Goal: Information Seeking & Learning: Learn about a topic

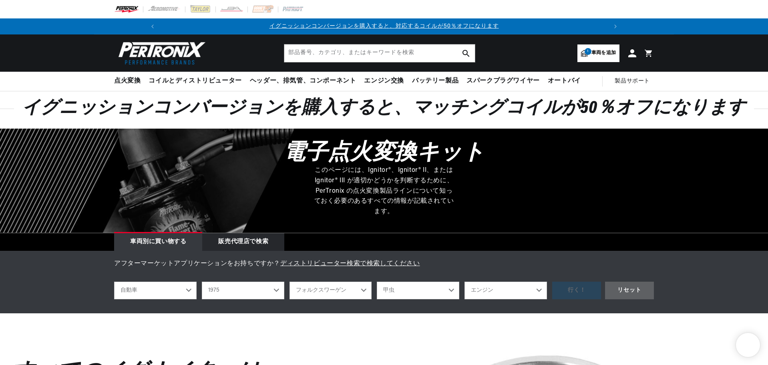
select select "1975"
select select "Volkswagen"
click at [243, 123] on div "イグニッションコンバージョンを購入すると、マッチングコイルが50％オフになります" at bounding box center [384, 114] width 768 height 27
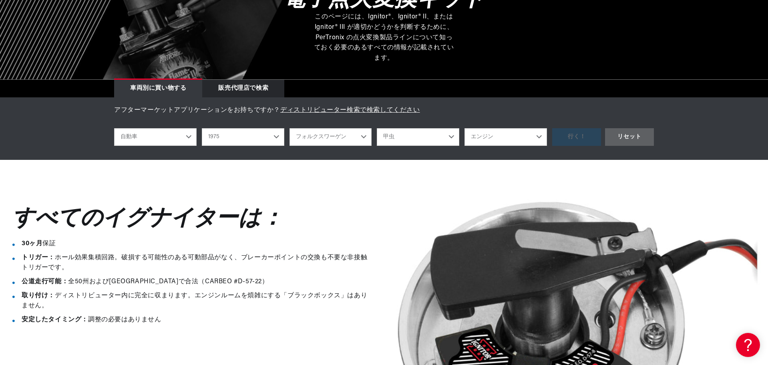
scroll to position [160, 0]
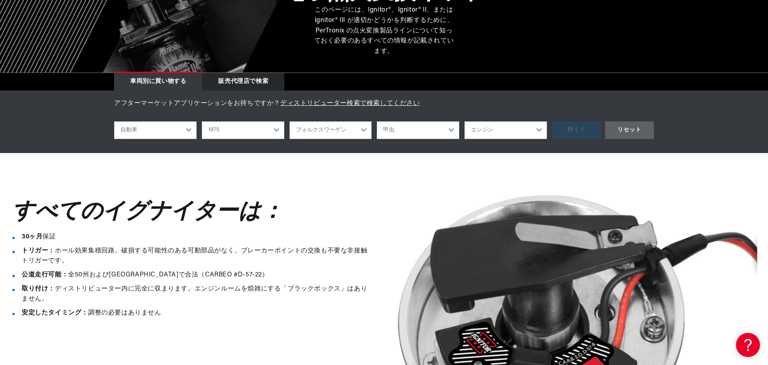
click at [579, 128] on div "行く！ リセット" at bounding box center [603, 130] width 102 height 18
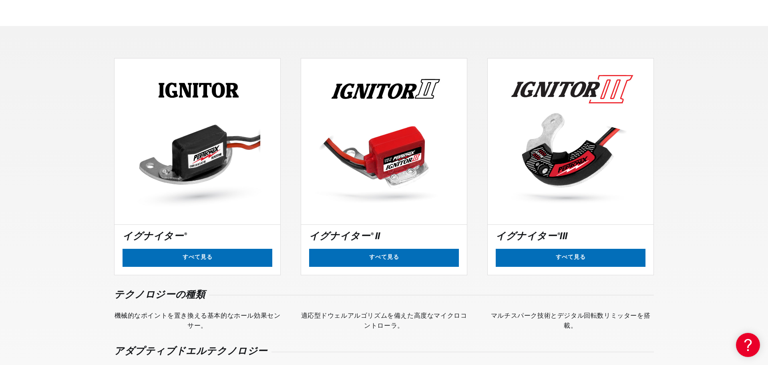
scroll to position [641, 0]
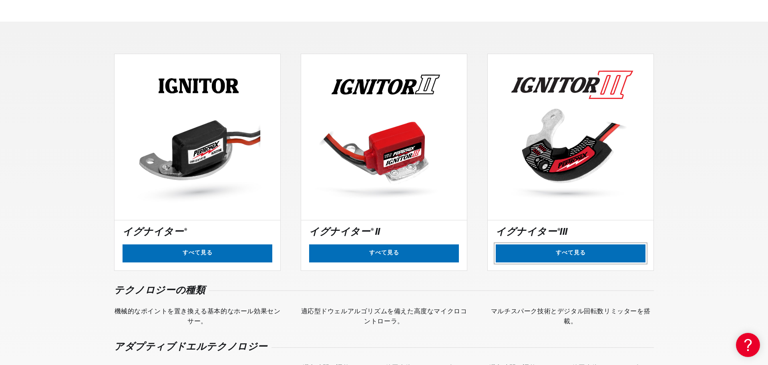
click at [567, 254] on link "すべて見る" at bounding box center [571, 253] width 150 height 18
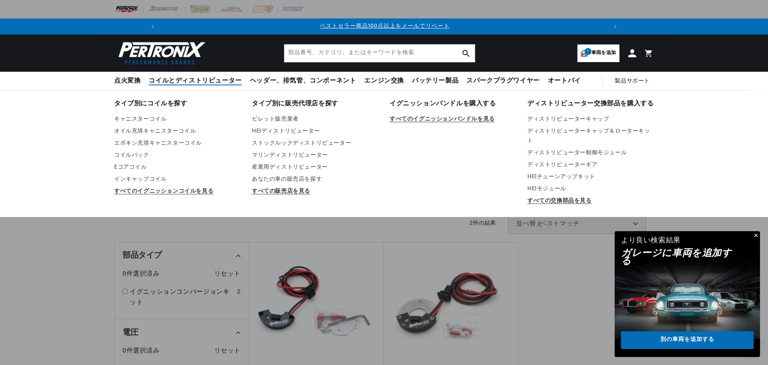
click at [180, 81] on font "コイルとディストリビューター" at bounding box center [195, 81] width 93 height 6
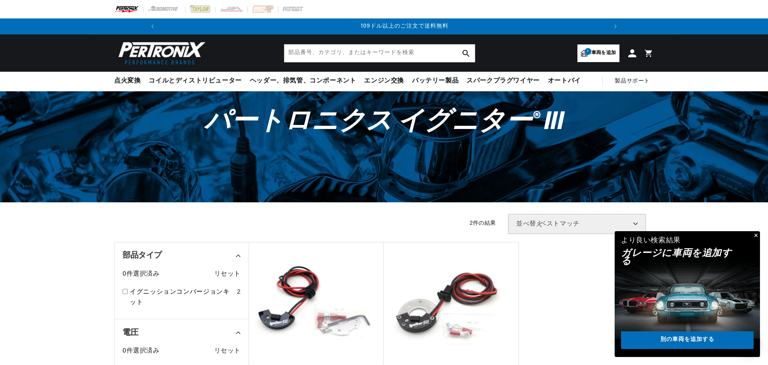
scroll to position [0, 892]
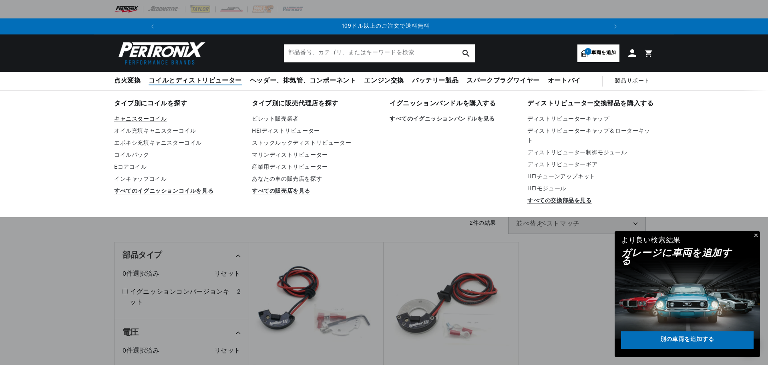
click at [147, 117] on font "キャニスターコイル" at bounding box center [140, 119] width 52 height 6
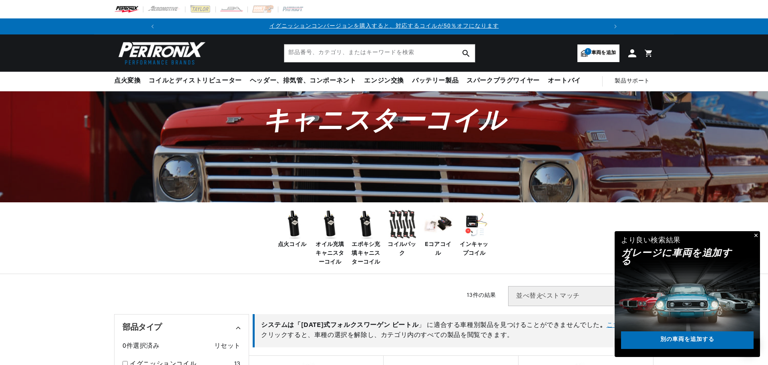
click at [445, 242] on font "Eコアコイル" at bounding box center [438, 248] width 26 height 15
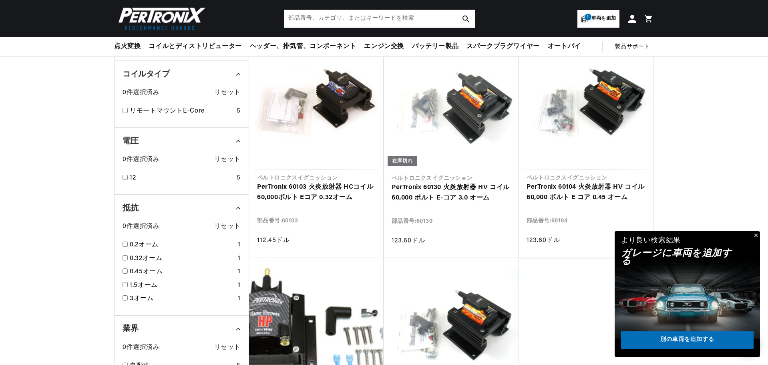
scroll to position [0, 446]
click at [318, 193] on link "PerTronix 60103 火炎放射器 HCコイル 60,000ボルト Eコア 0.32オーム" at bounding box center [316, 192] width 119 height 20
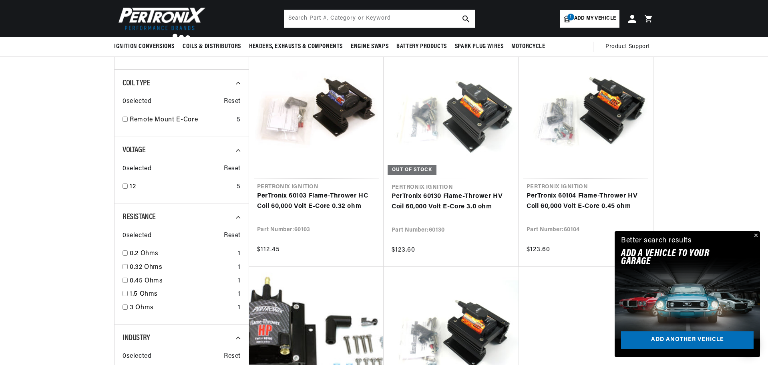
scroll to position [0, 967]
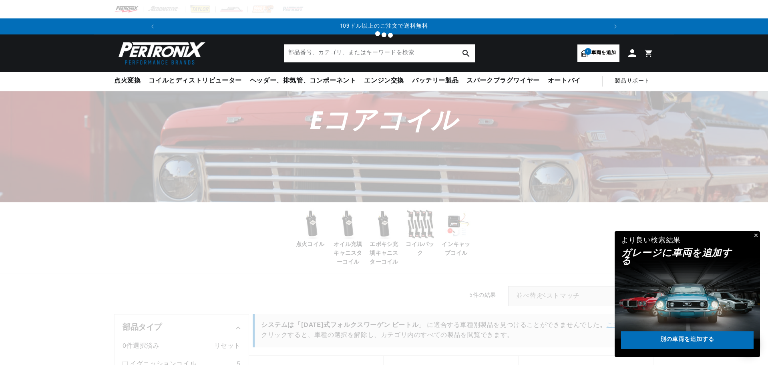
scroll to position [0, 74]
click at [307, 229] on div at bounding box center [384, 182] width 768 height 365
click at [311, 228] on div at bounding box center [384, 182] width 768 height 365
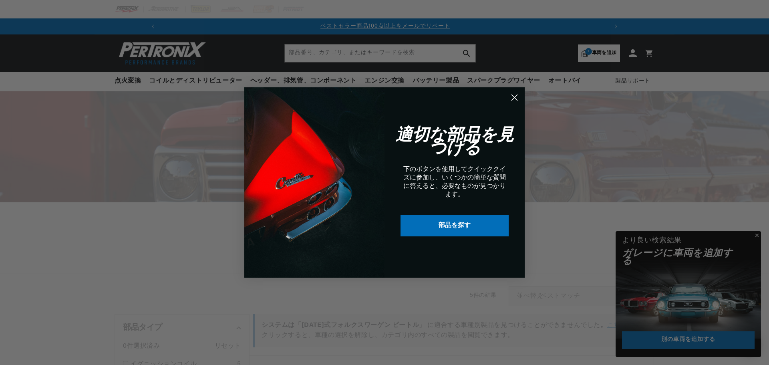
click at [515, 96] on circle "ダイアログを閉じる" at bounding box center [514, 97] width 13 height 13
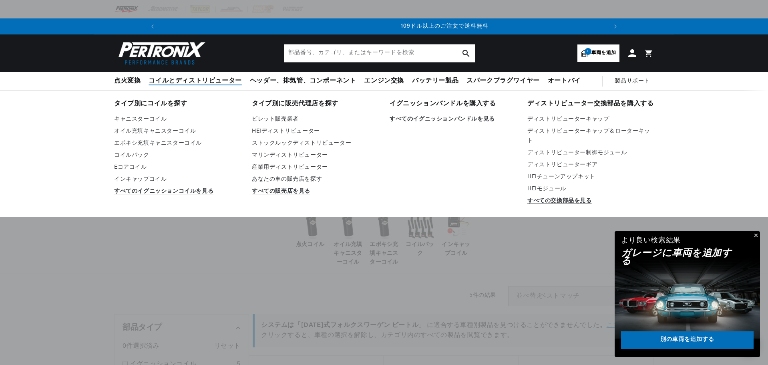
scroll to position [0, 892]
click at [144, 141] on font "エポキシ充填キャニスターコイル" at bounding box center [158, 143] width 88 height 6
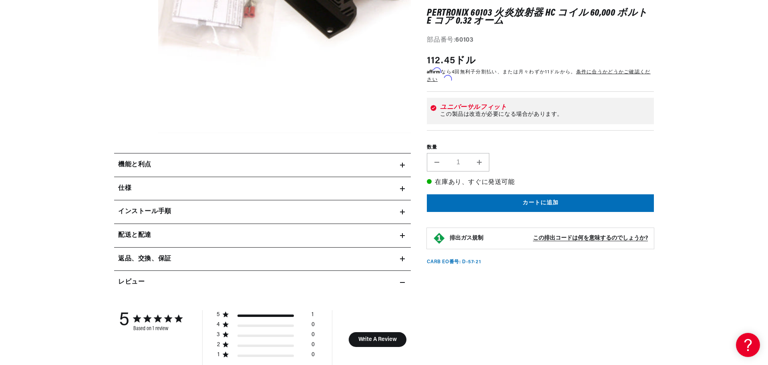
scroll to position [0, 446]
click at [404, 211] on icon at bounding box center [402, 211] width 5 height 5
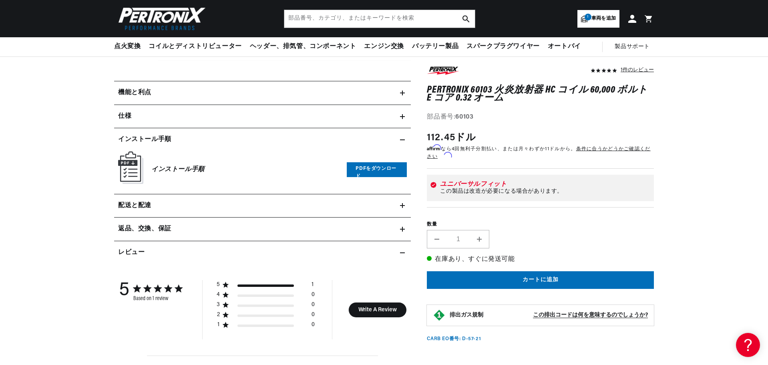
scroll to position [280, 0]
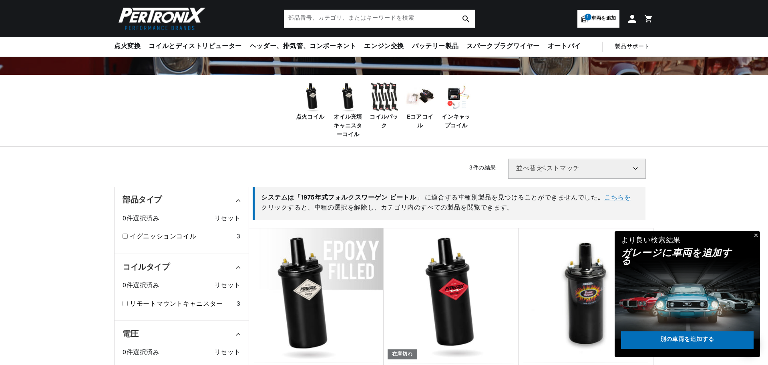
scroll to position [120, 0]
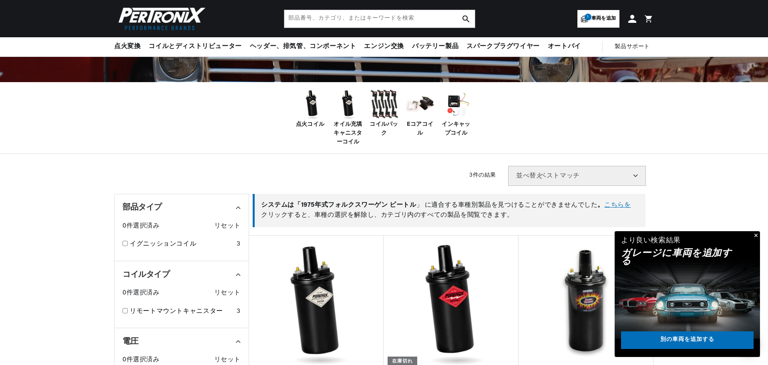
click at [313, 114] on img at bounding box center [312, 104] width 32 height 32
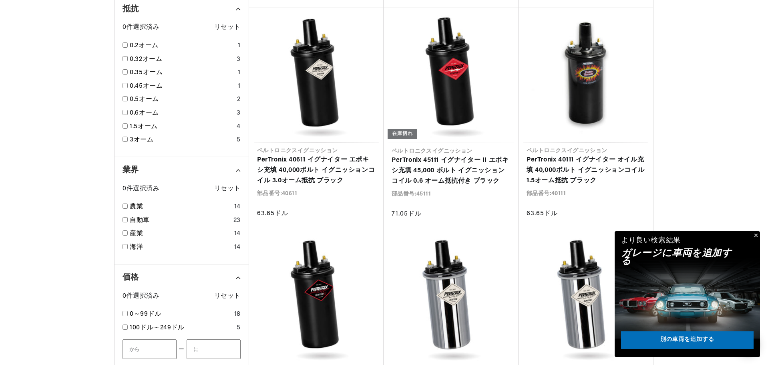
scroll to position [721, 0]
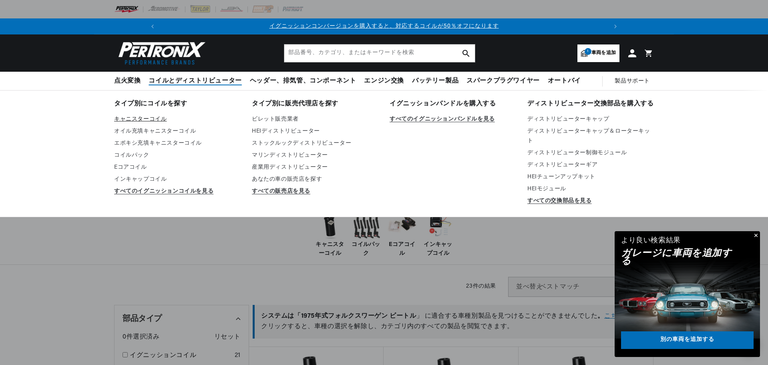
click at [155, 117] on font "キャニスターコイル" at bounding box center [140, 119] width 52 height 6
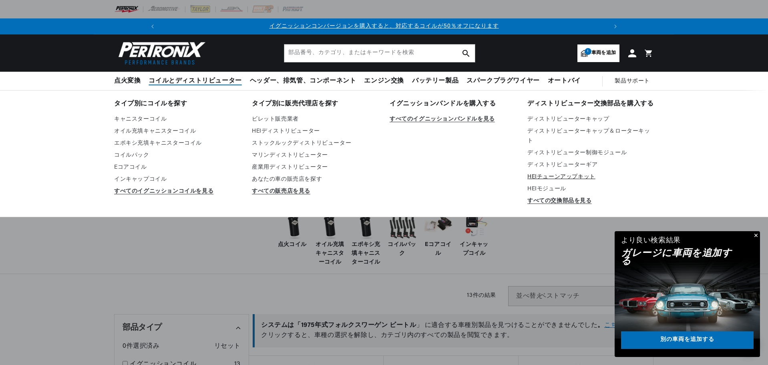
click at [559, 174] on font "HEIチューンアップキット" at bounding box center [561, 177] width 68 height 6
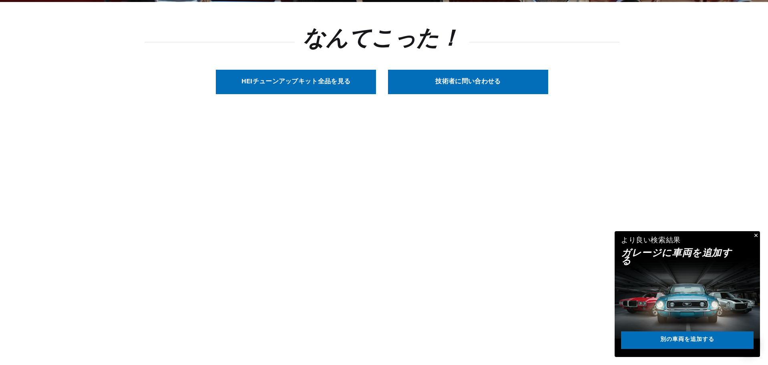
click at [334, 84] on link "HEIチューンアップキット 全品を見る" at bounding box center [296, 82] width 160 height 24
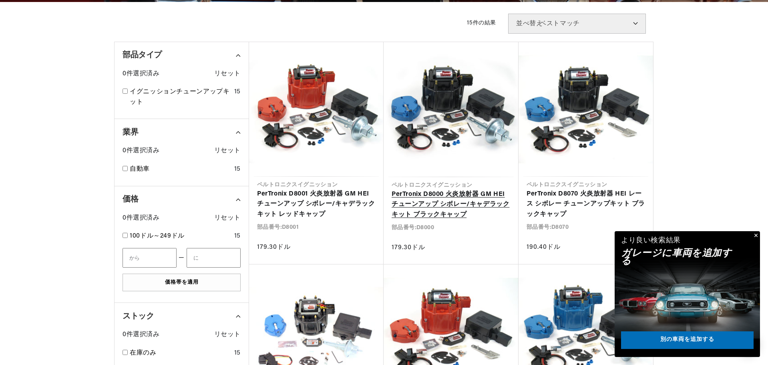
scroll to position [0, 446]
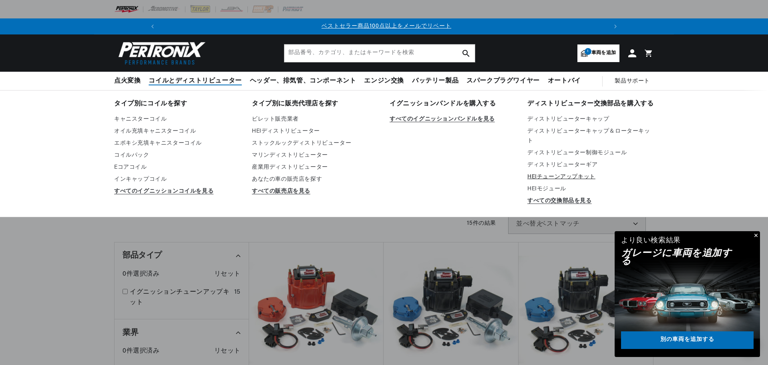
scroll to position [0, 446]
click at [575, 153] on font "ディストリビューター制御モジュール" at bounding box center [576, 153] width 99 height 6
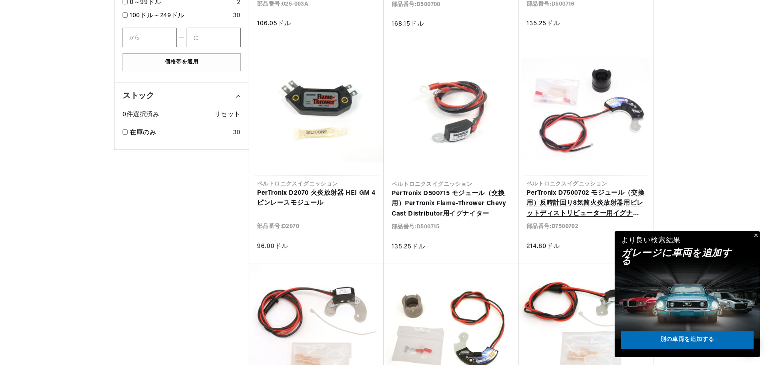
scroll to position [681, 0]
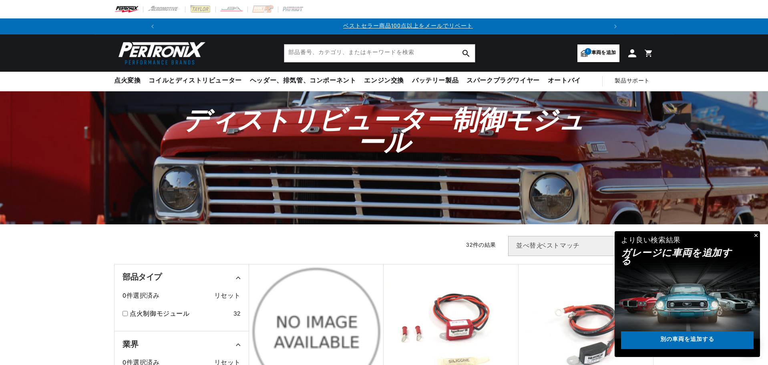
scroll to position [0, 446]
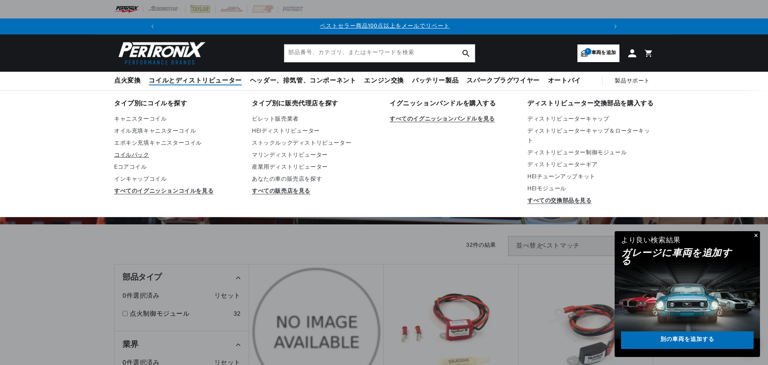
click at [141, 154] on font "コイルパック" at bounding box center [131, 155] width 35 height 6
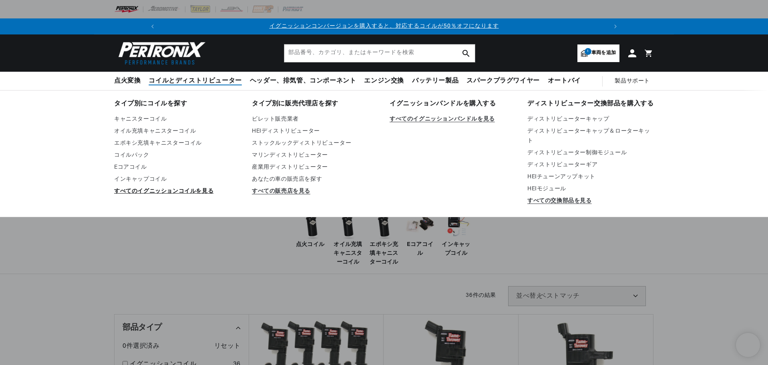
click at [157, 190] on font "すべてのイグニッションコイルを見る" at bounding box center [163, 191] width 99 height 6
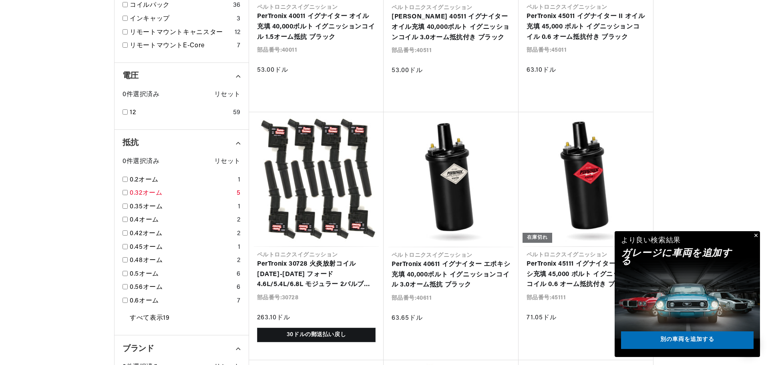
scroll to position [0, 446]
click at [139, 191] on font "0.32オーム" at bounding box center [146, 193] width 32 height 6
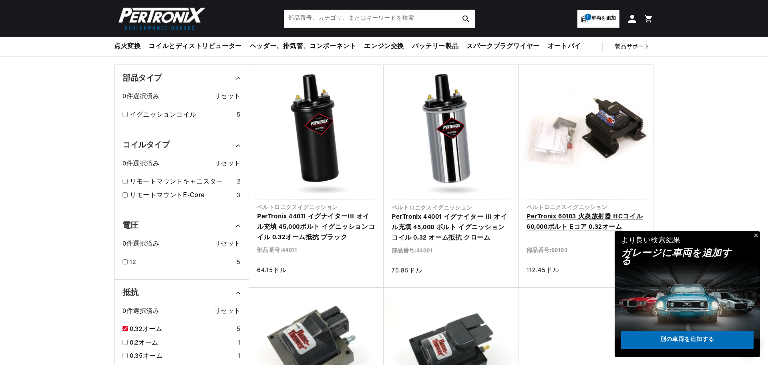
scroll to position [0, 130]
click at [575, 216] on link "PerTronix 60103 火炎放射器 HCコイル 60,000ボルト Eコア 0.32オーム" at bounding box center [586, 222] width 119 height 20
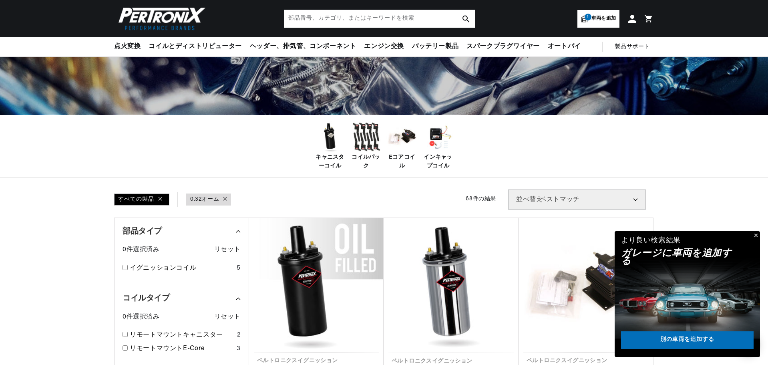
scroll to position [80, 0]
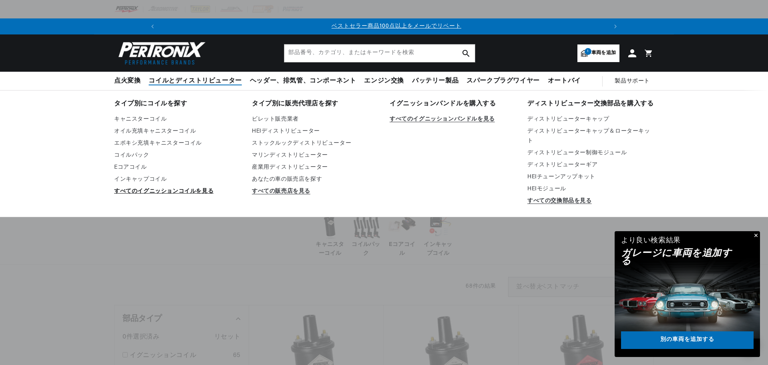
scroll to position [0, 446]
click at [135, 189] on font "すべてのイグニッションコイルを見る" at bounding box center [163, 191] width 99 height 6
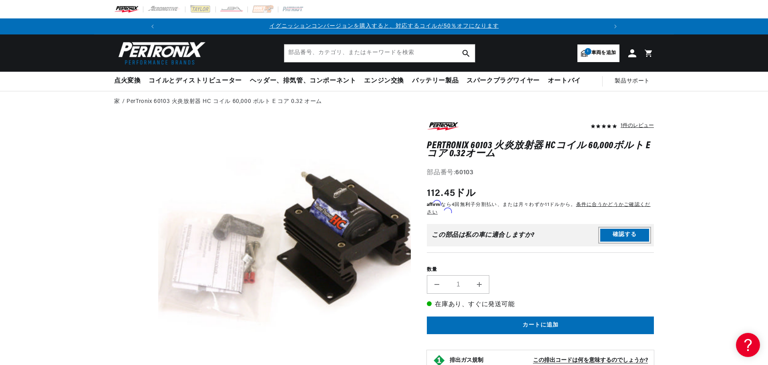
click at [627, 237] on button "確認する" at bounding box center [624, 235] width 49 height 13
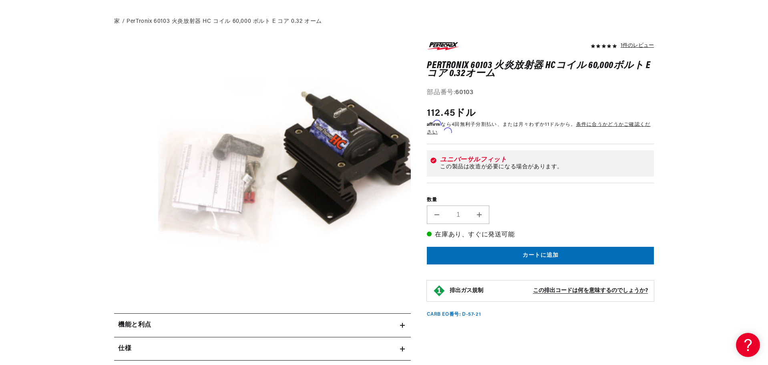
scroll to position [240, 0]
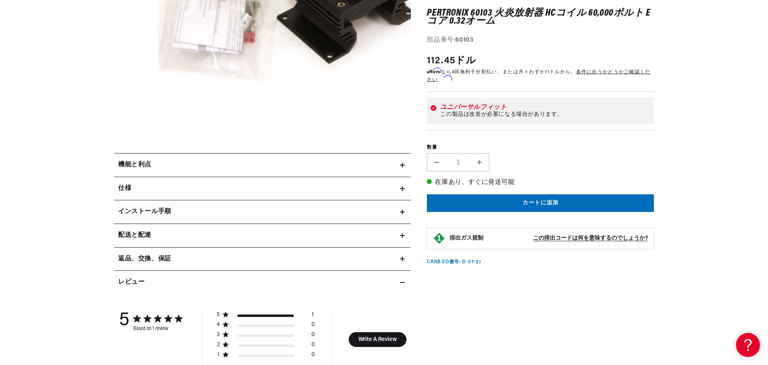
click at [195, 216] on div "インストール手順" at bounding box center [257, 212] width 286 height 10
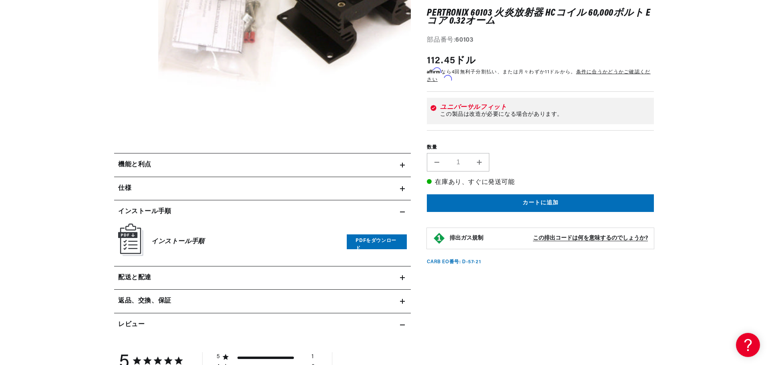
click at [173, 243] on font "インストール手順" at bounding box center [177, 241] width 53 height 6
click at [368, 245] on link "PDFをダウンロード" at bounding box center [377, 241] width 60 height 15
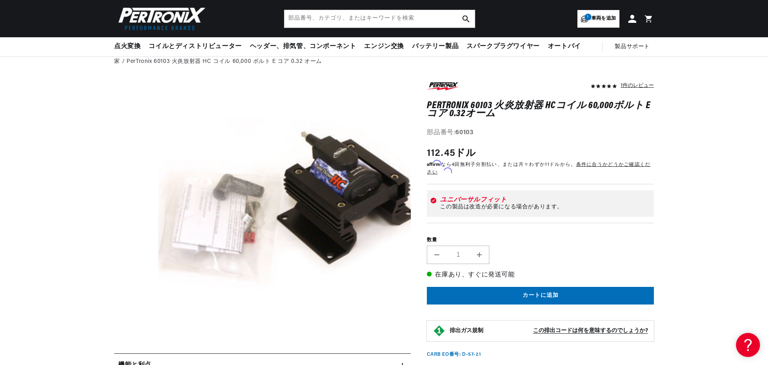
scroll to position [0, 0]
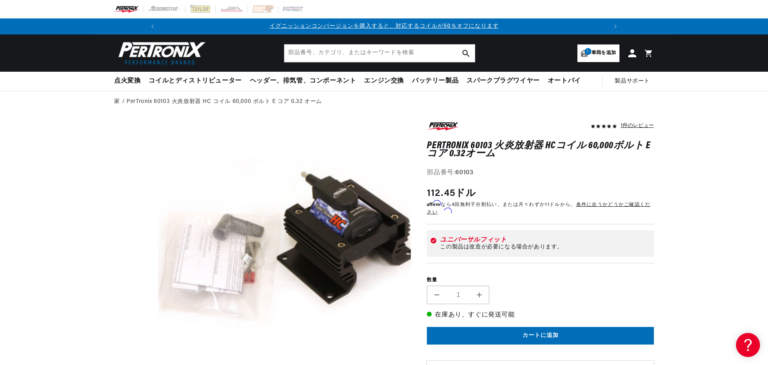
drag, startPoint x: 270, startPoint y: 237, endPoint x: 273, endPoint y: 232, distance: 6.3
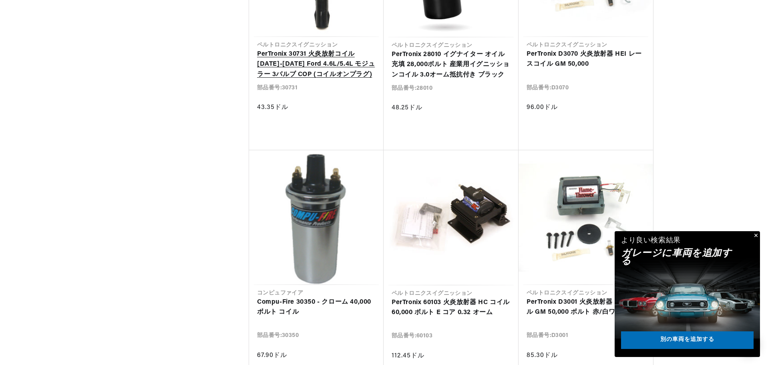
scroll to position [0, 446]
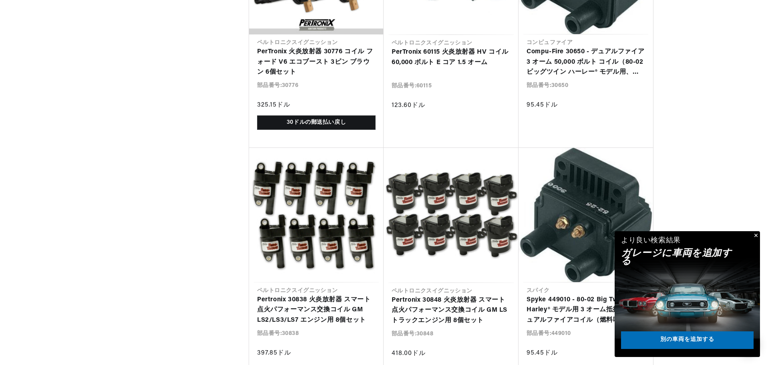
scroll to position [0, 762]
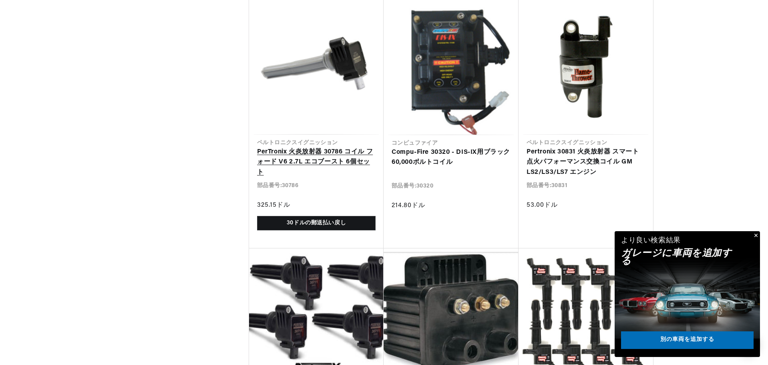
scroll to position [3484, 0]
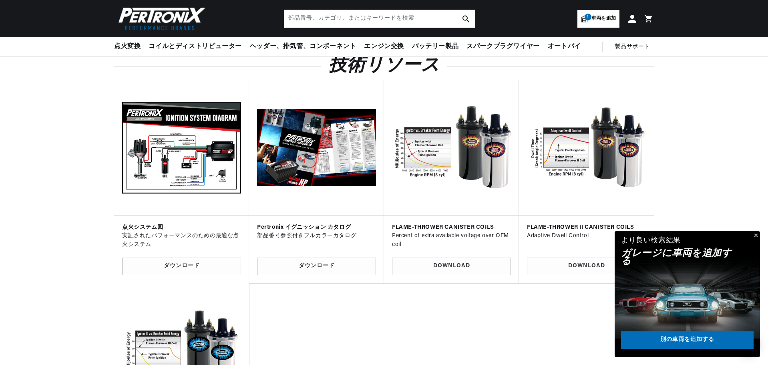
scroll to position [4079, 0]
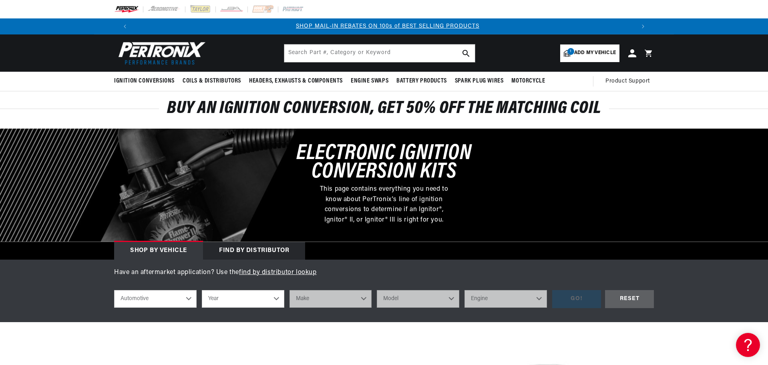
scroll to position [0, 500]
click at [600, 58] on link "1 Add my vehicle" at bounding box center [589, 53] width 59 height 18
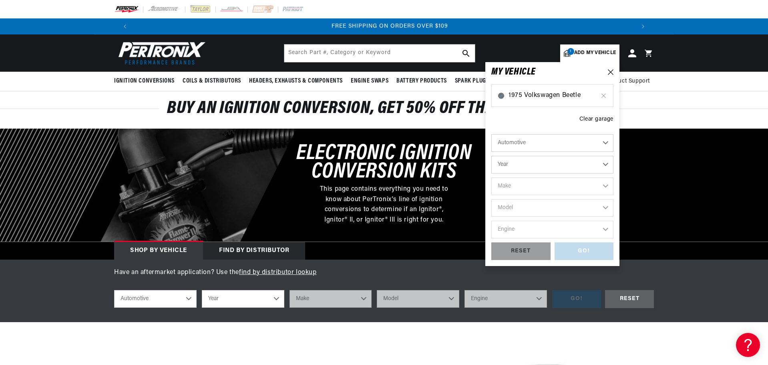
scroll to position [0, 1000]
click at [563, 96] on span "1975 Volkswagen Beetle" at bounding box center [553, 95] width 88 height 10
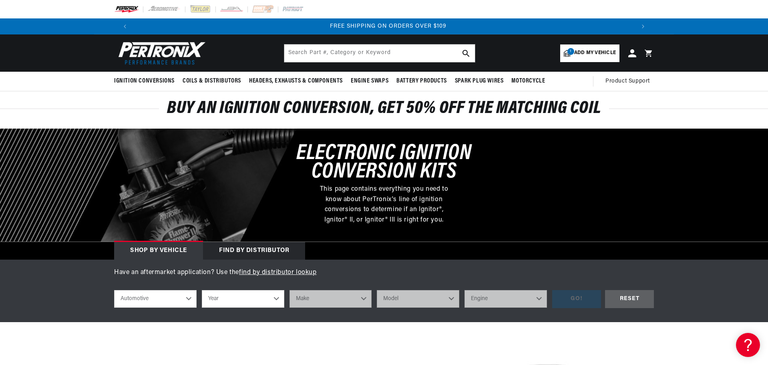
select select "1975"
select select "Volkswagen"
select select "Beetle"
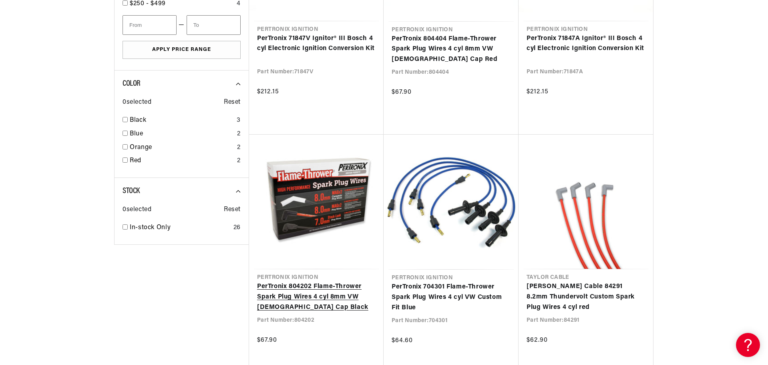
scroll to position [0, 500]
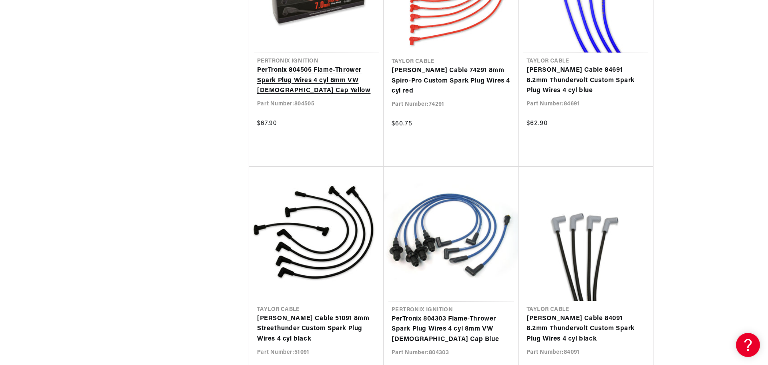
scroll to position [1809, 0]
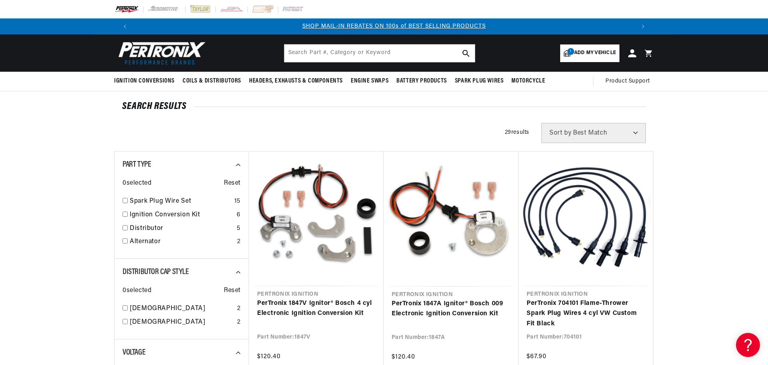
scroll to position [0, 500]
